Goal: Information Seeking & Learning: Learn about a topic

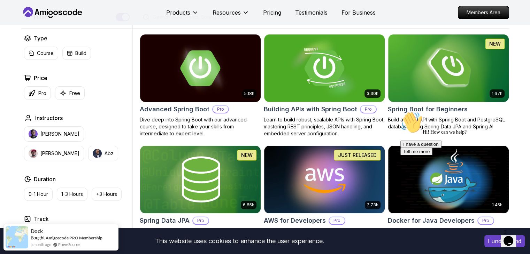
scroll to position [139, 0]
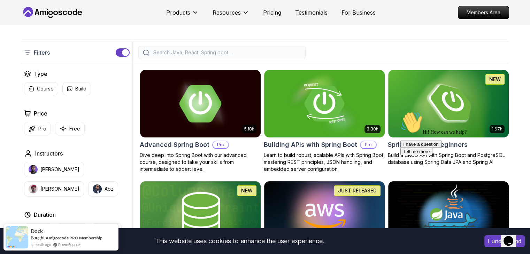
click at [233, 126] on img at bounding box center [200, 103] width 126 height 71
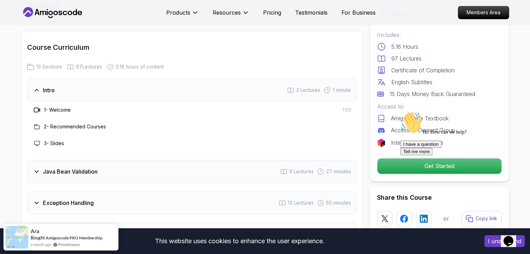
scroll to position [940, 0]
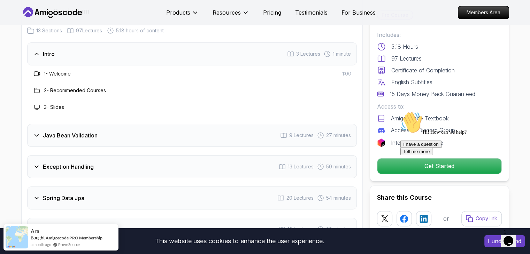
click at [220, 125] on div "Java Bean Validation 9 Lectures 27 minutes" at bounding box center [192, 135] width 330 height 23
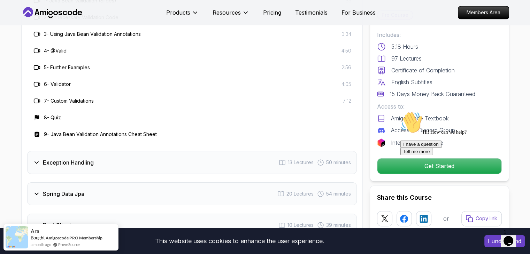
scroll to position [1080, 0]
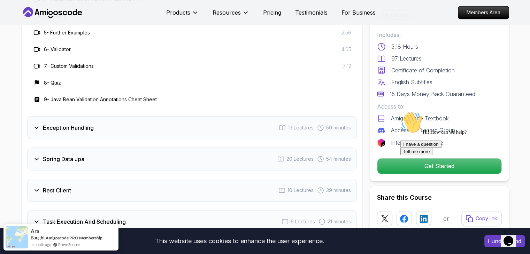
click at [220, 116] on div "Exception Handling 13 Lectures 50 minutes" at bounding box center [192, 127] width 330 height 23
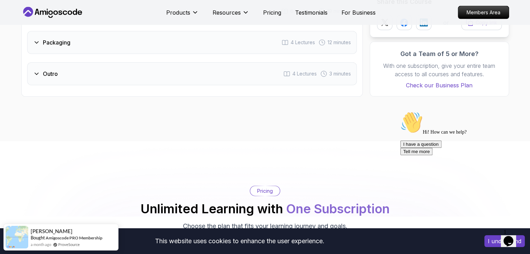
scroll to position [1567, 0]
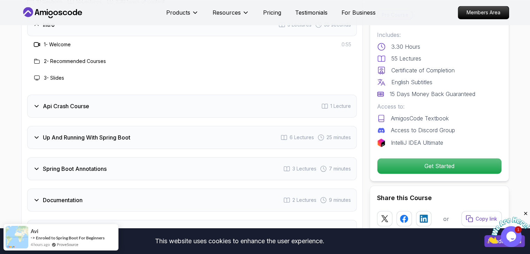
click at [225, 126] on div "Up And Running With Spring Boot 6 Lectures 25 minutes" at bounding box center [192, 137] width 330 height 23
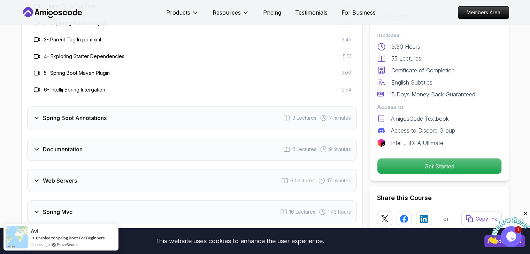
scroll to position [1254, 0]
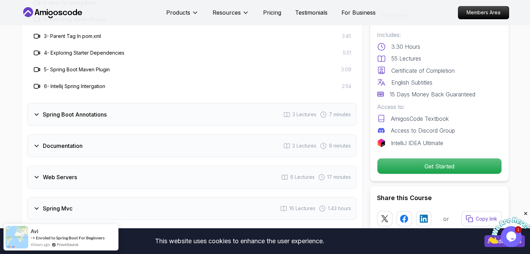
click at [216, 110] on div "Spring Boot Annotations 3 Lectures 7 minutes" at bounding box center [192, 114] width 330 height 23
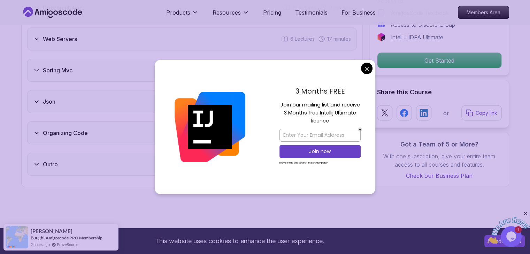
scroll to position [1358, 0]
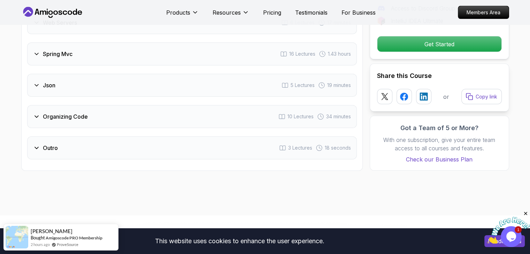
click at [366, 67] on body "This website uses cookies to enhance the user experience. I understand Products…" at bounding box center [265, 254] width 530 height 3225
click at [154, 108] on div "Organizing Code 10 Lectures 34 minutes" at bounding box center [192, 116] width 330 height 23
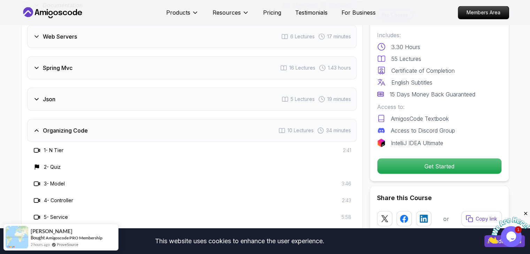
scroll to position [1273, 0]
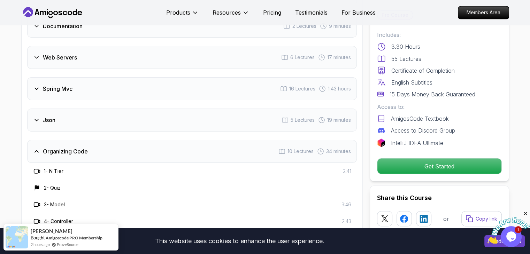
click at [153, 140] on div "Organizing Code 10 Lectures 34 minutes" at bounding box center [192, 151] width 330 height 23
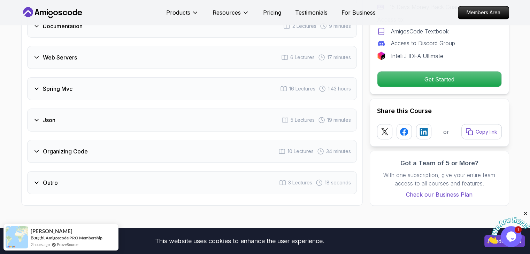
click at [153, 114] on div "Json 5 Lectures 19 minutes" at bounding box center [192, 120] width 330 height 23
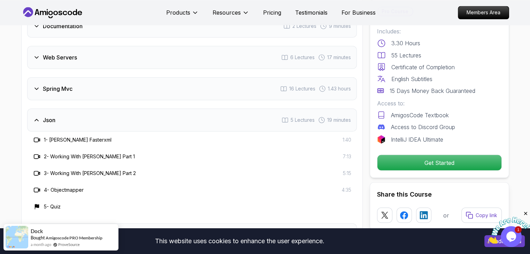
click at [153, 111] on div "Json 5 Lectures 19 minutes" at bounding box center [192, 120] width 330 height 23
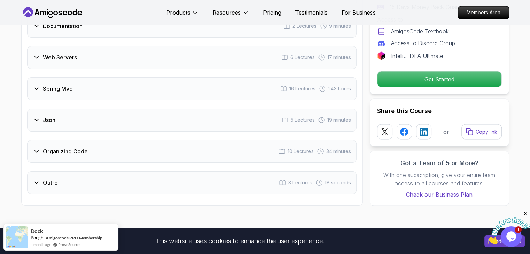
click at [153, 86] on div "Spring Mvc 16 Lectures 1.43 hours" at bounding box center [192, 88] width 330 height 23
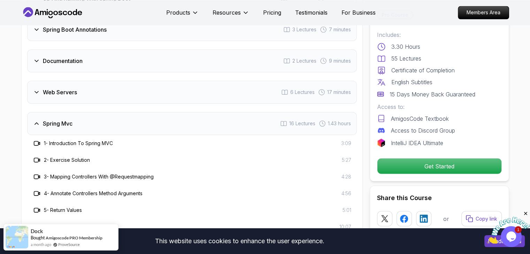
scroll to position [1239, 0]
click at [151, 112] on div "Spring Mvc 16 Lectures 1.43 hours" at bounding box center [192, 123] width 330 height 23
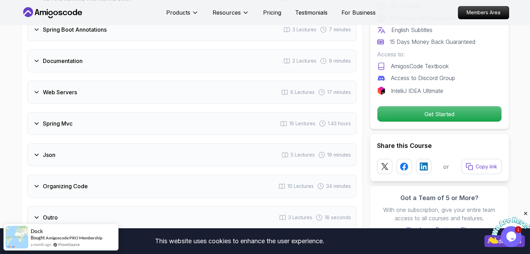
click at [152, 83] on div "Web Servers 6 Lectures 17 minutes" at bounding box center [192, 92] width 330 height 23
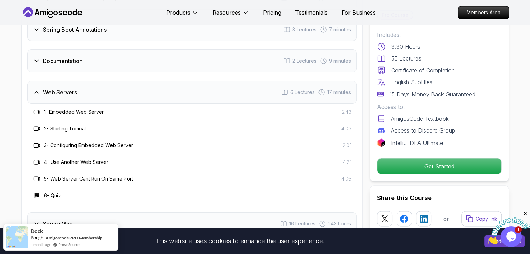
click at [152, 83] on div "Web Servers 6 Lectures 17 minutes" at bounding box center [192, 92] width 330 height 23
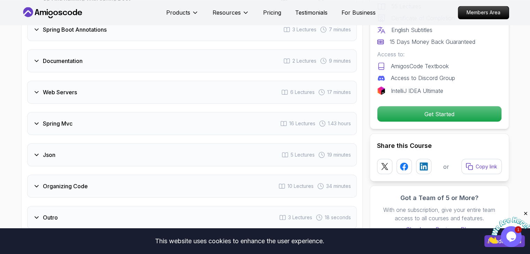
click at [154, 53] on div "Documentation 2 Lectures 9 minutes" at bounding box center [192, 60] width 330 height 23
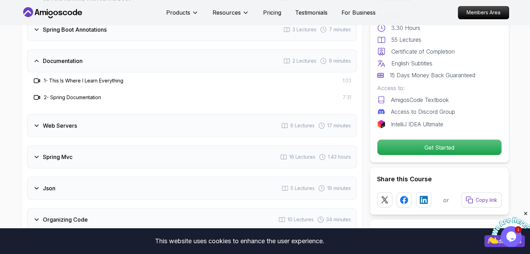
click at [154, 53] on div "Documentation 2 Lectures 9 minutes" at bounding box center [192, 60] width 330 height 23
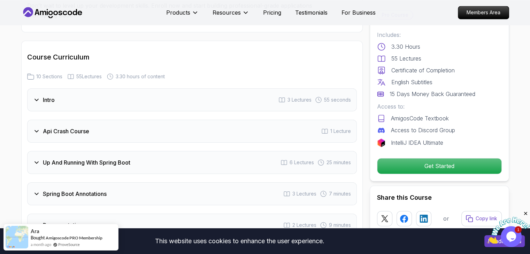
scroll to position [1064, 0]
